Goal: Task Accomplishment & Management: Complete application form

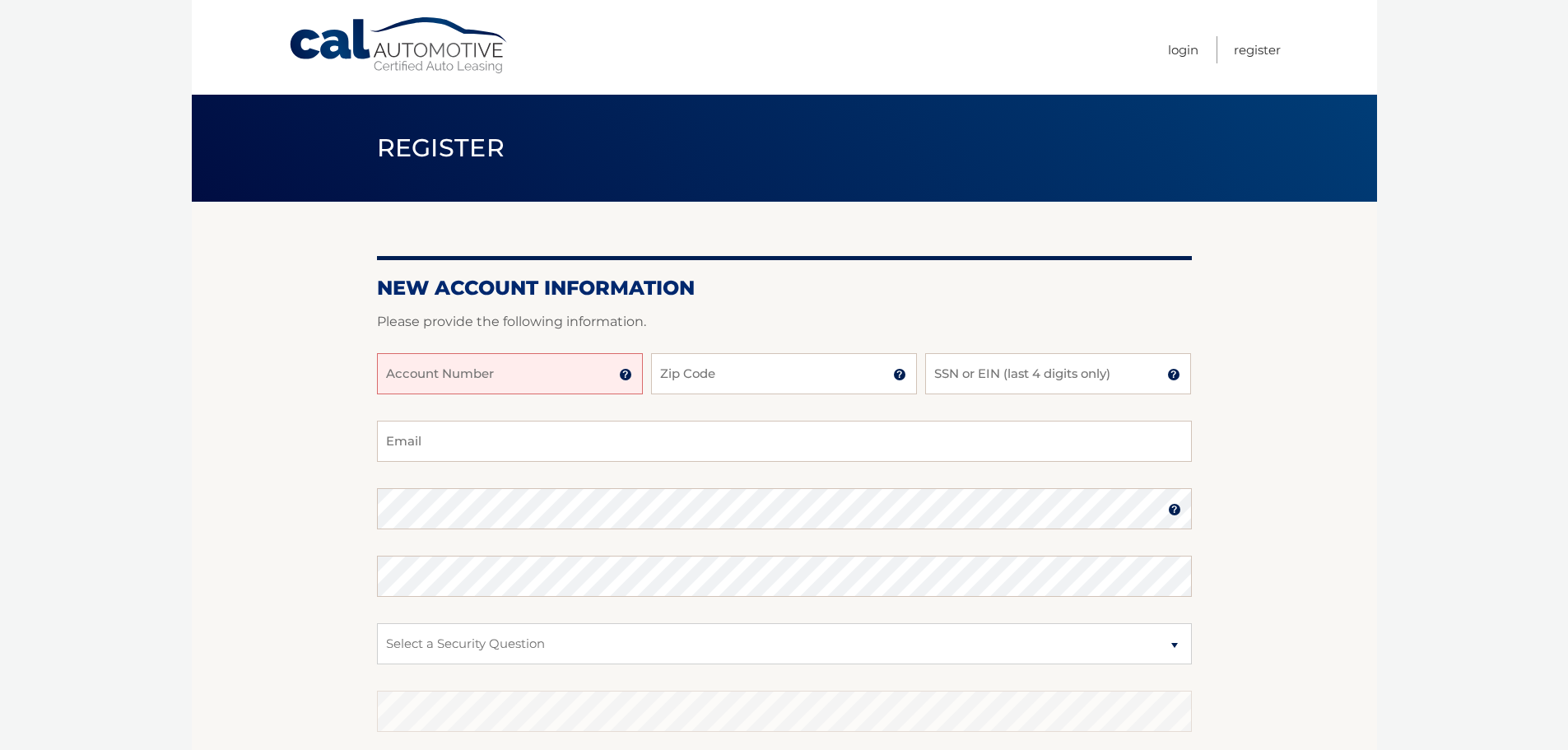
click at [495, 359] on input "Account Number" at bounding box center [510, 374] width 266 height 42
type input "44455978455"
type input "1"
type input "11777"
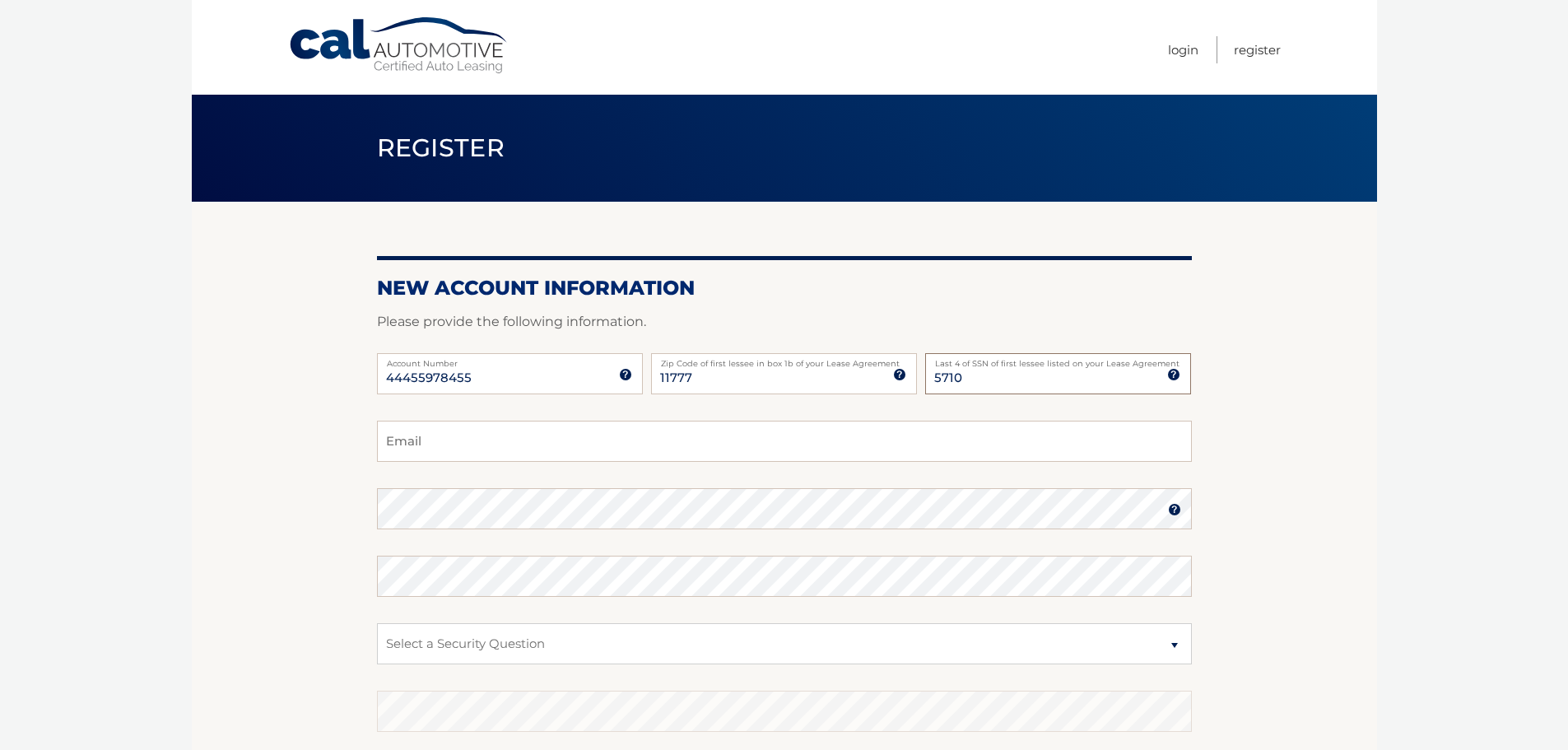
type input "5710"
type input "[EMAIL_ADDRESS][DOMAIN_NAME]"
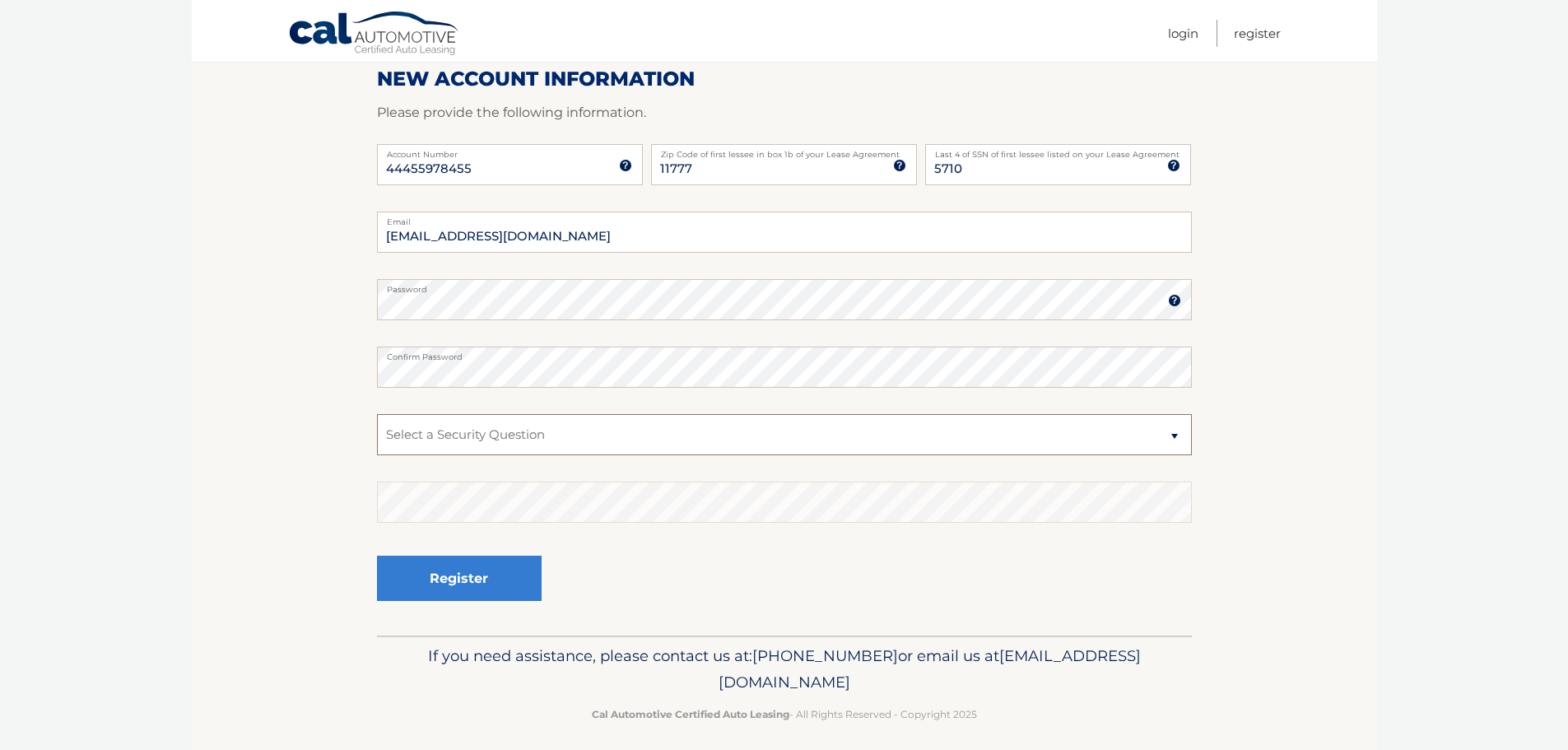
scroll to position [220, 0]
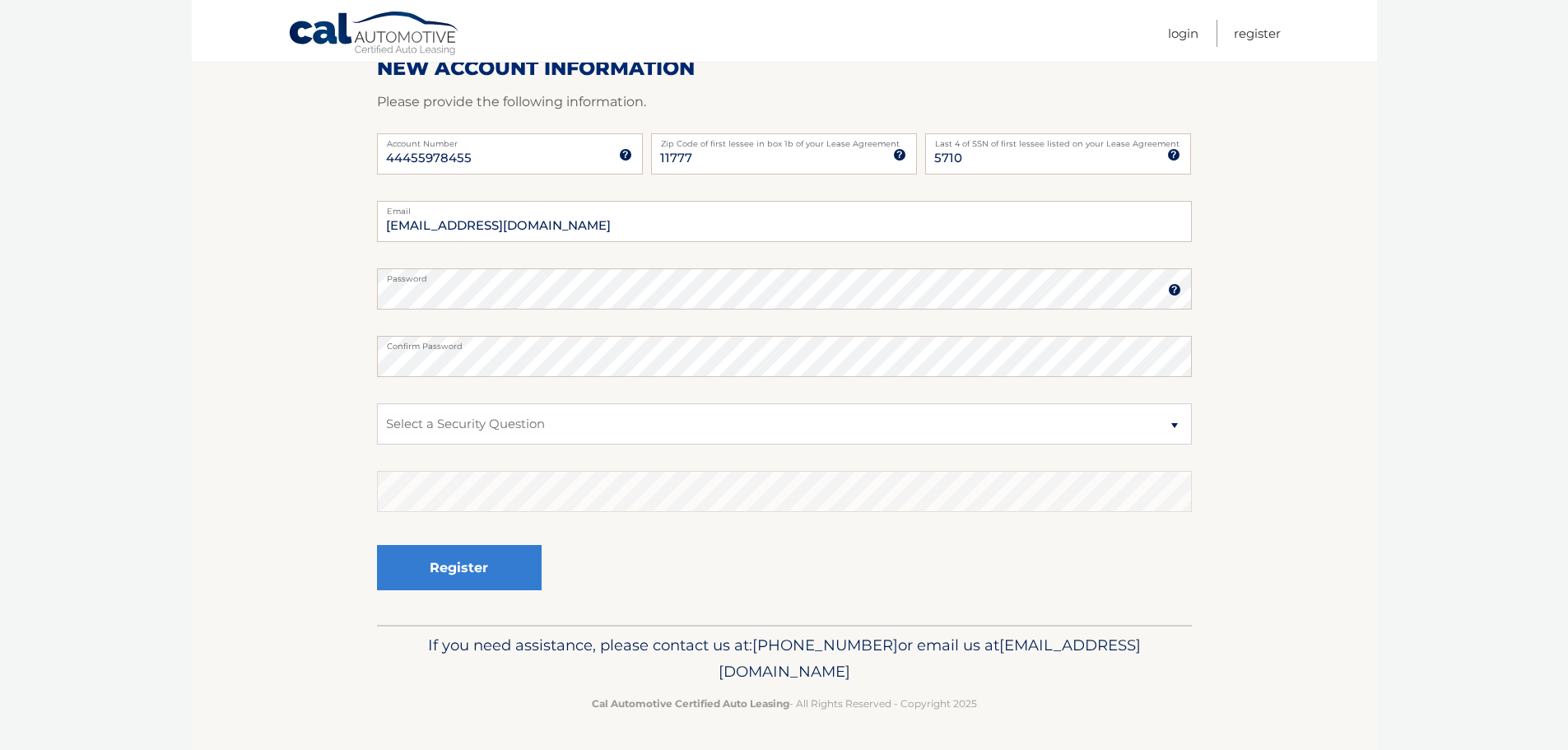
drag, startPoint x: 234, startPoint y: 442, endPoint x: 469, endPoint y: 416, distance: 236.4
click at [263, 439] on section "New Account Information Please provide the following information. 44455978455 A…" at bounding box center [784, 303] width 1185 height 643
click at [488, 420] on select "Select a Security Question What was the name of your elementary school? What is…" at bounding box center [784, 423] width 814 height 42
select select "3"
click at [377, 403] on select "Select a Security Question What was the name of your elementary school? What is…" at bounding box center [784, 423] width 814 height 42
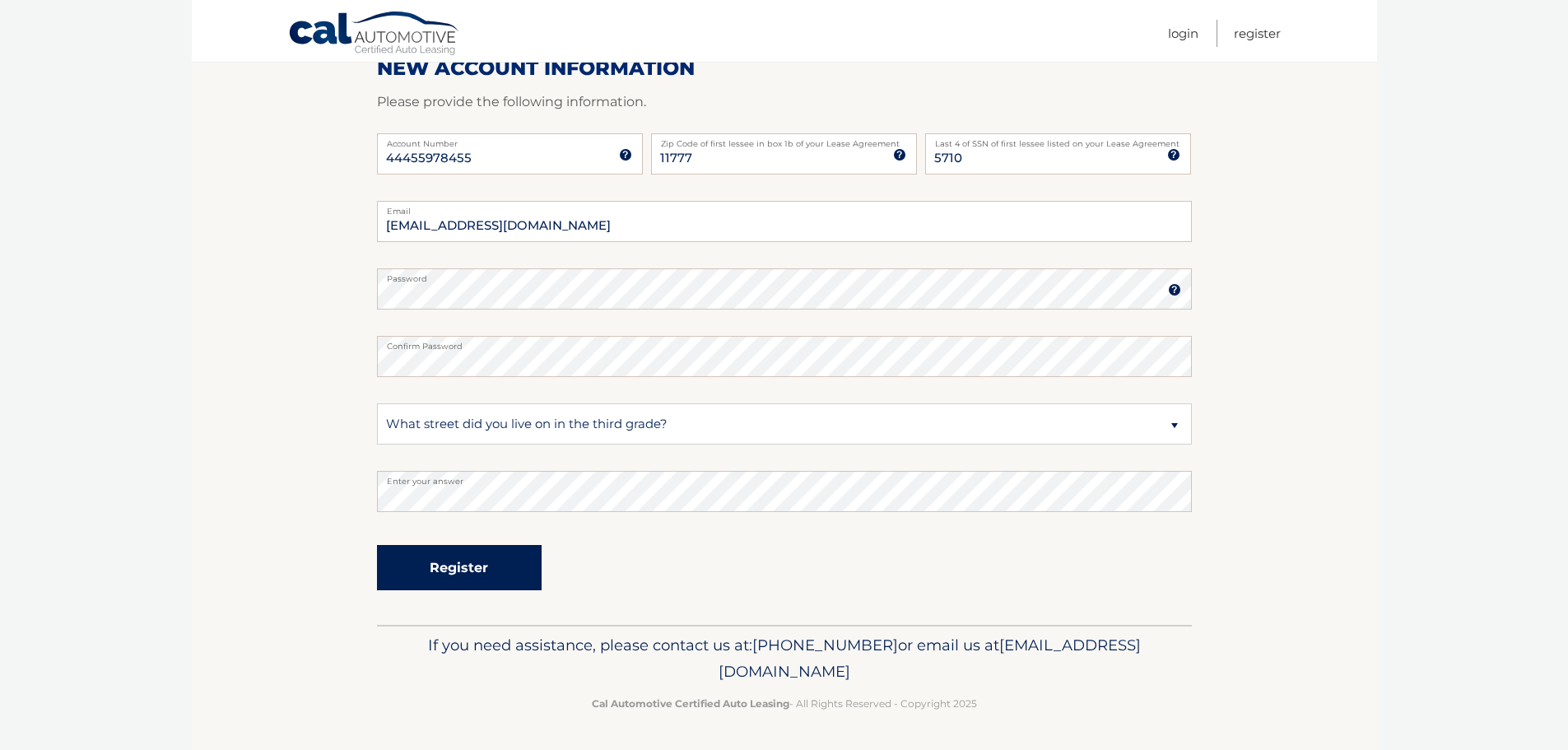
click at [438, 550] on button "Register" at bounding box center [459, 567] width 164 height 45
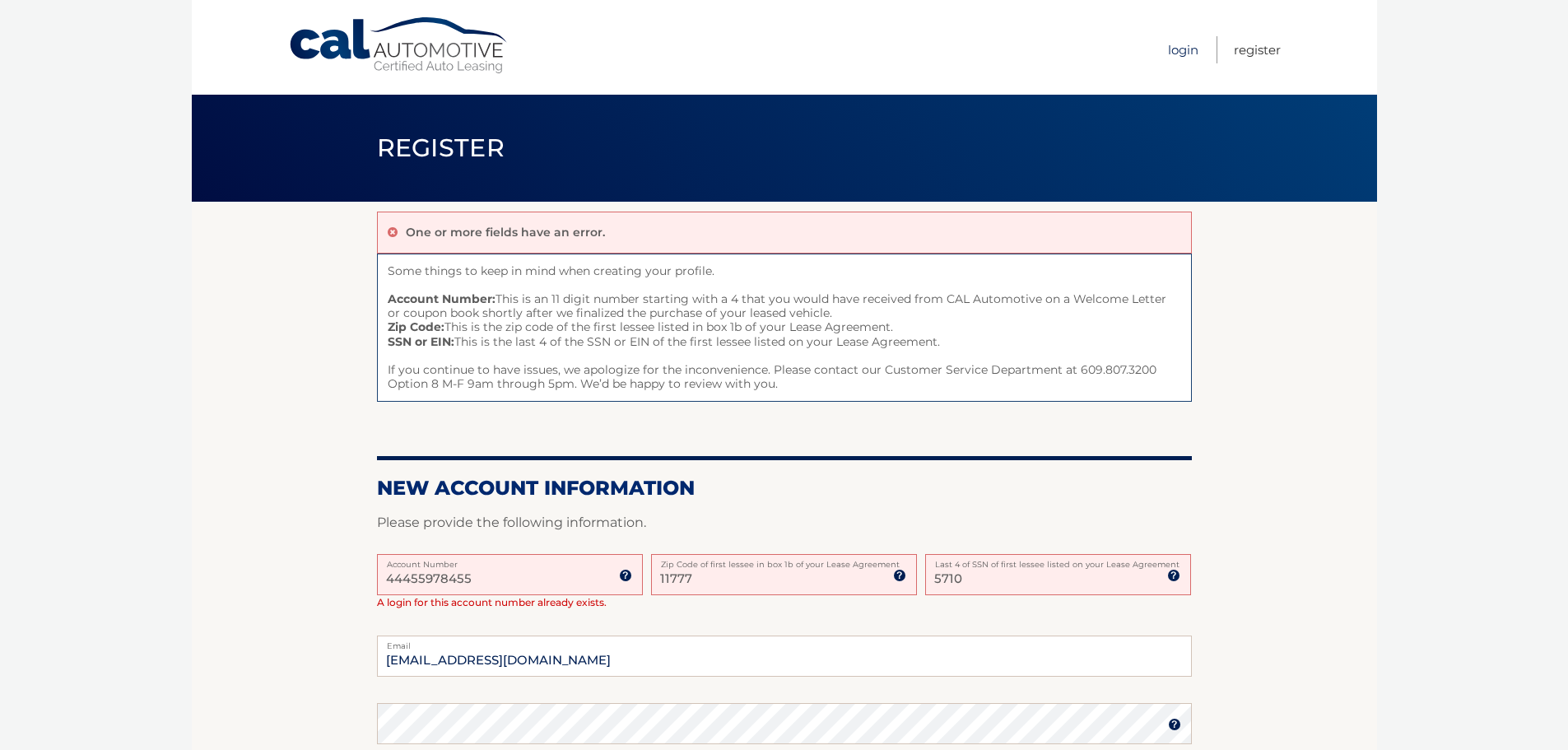
click at [1178, 50] on link "Login" at bounding box center [1182, 49] width 30 height 27
